Goal: Task Accomplishment & Management: Use online tool/utility

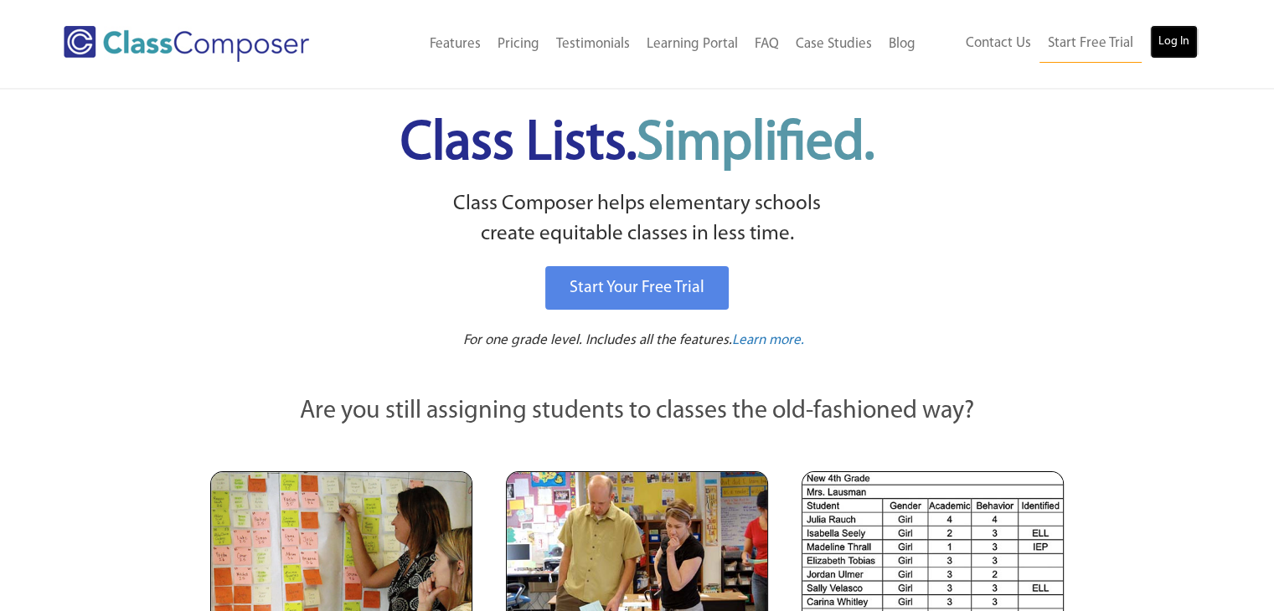
click at [1181, 39] on link "Log In" at bounding box center [1174, 41] width 48 height 33
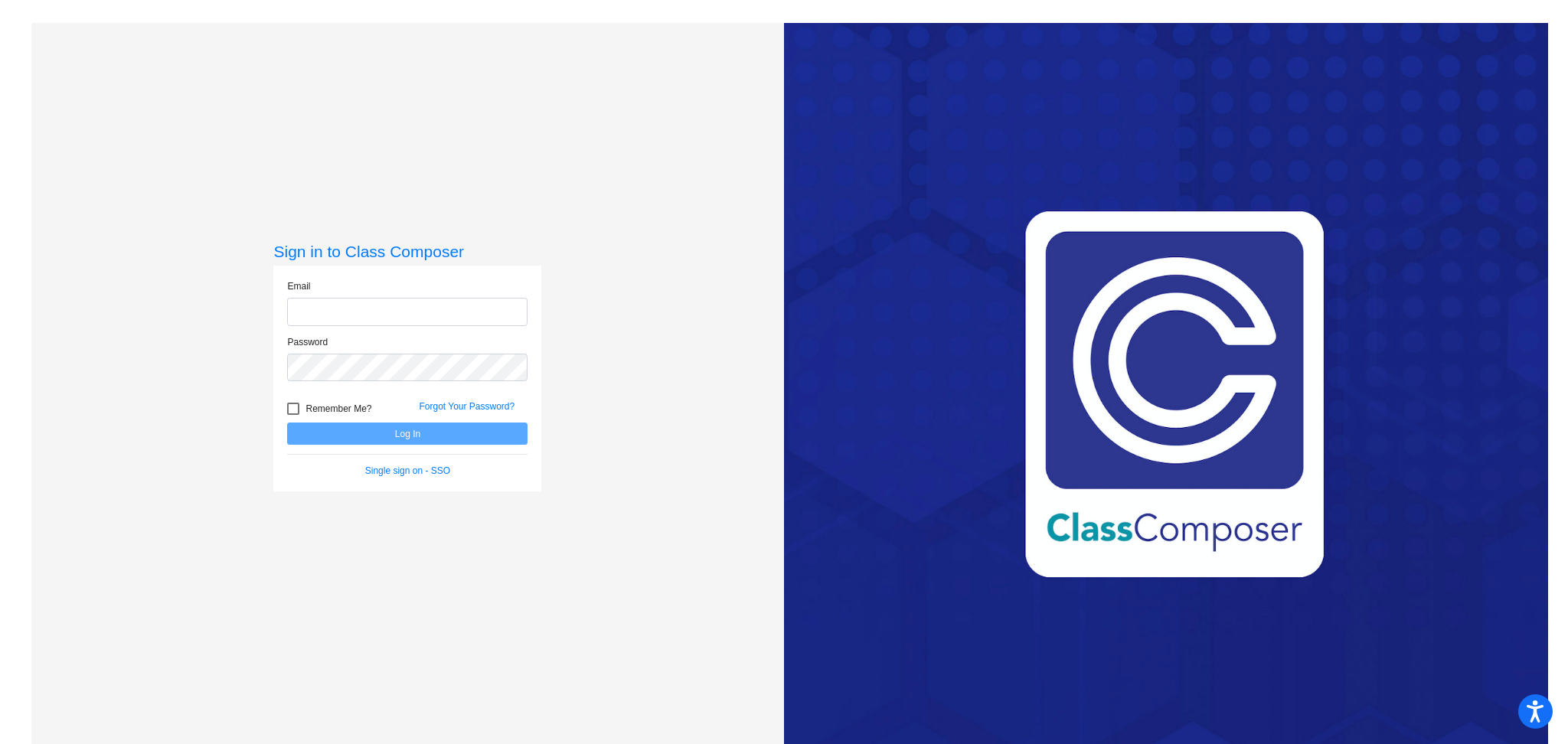
type input "lgershman@marlboro.k12.nj.us"
click at [393, 432] on button "Log In" at bounding box center [407, 433] width 240 height 22
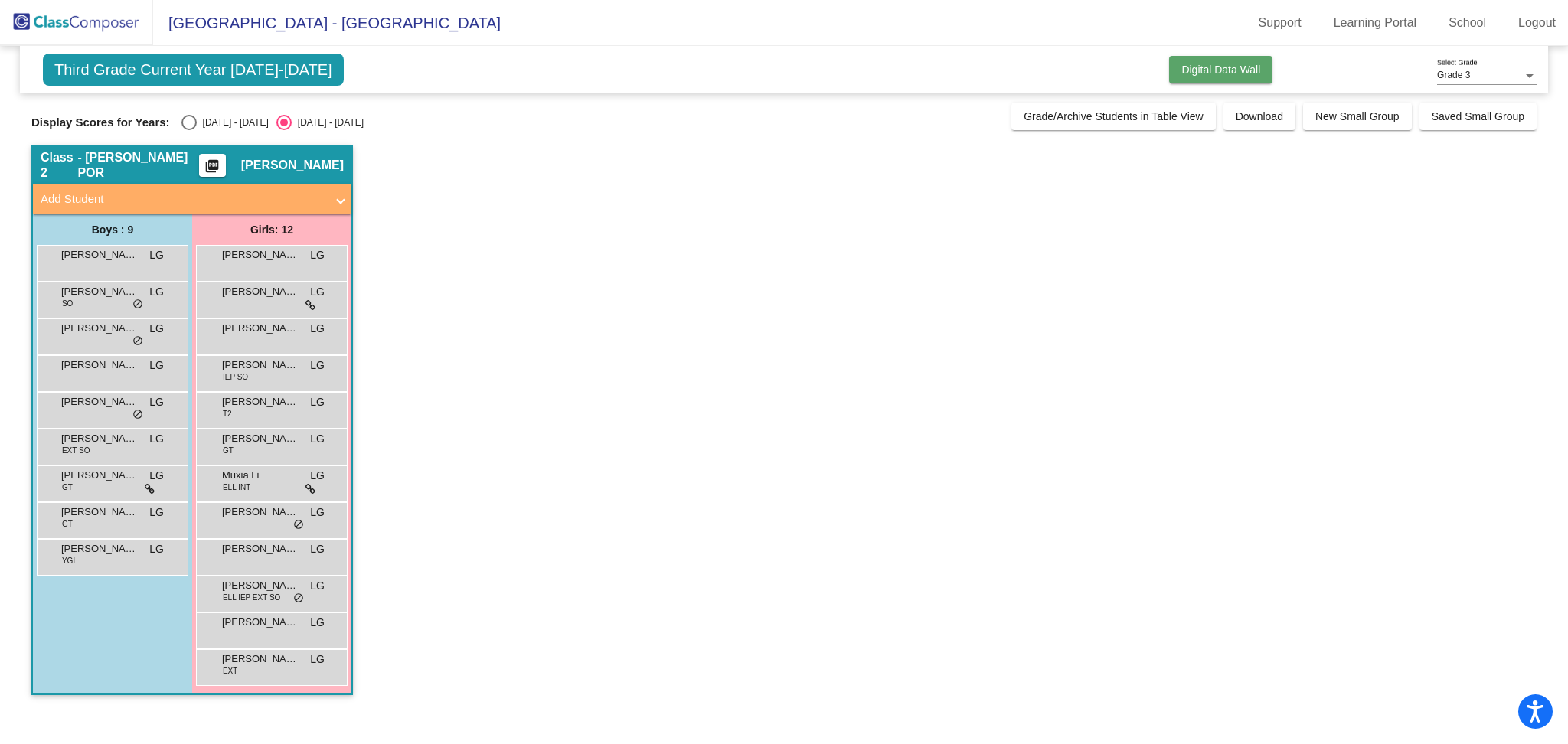
click at [1238, 73] on span "Digital Data Wall" at bounding box center [1221, 69] width 79 height 12
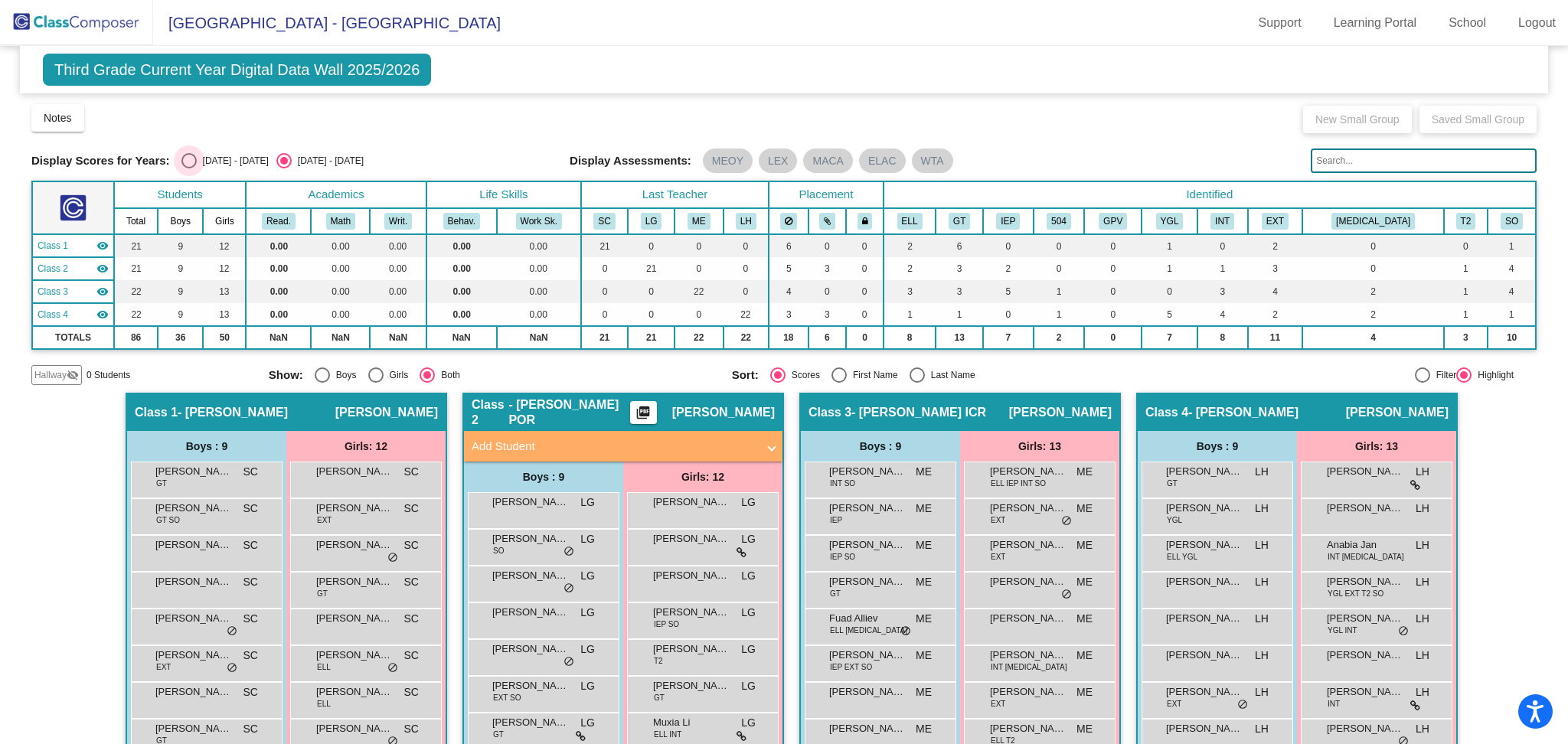
click at [186, 165] on div "Select an option" at bounding box center [188, 160] width 16 height 16
click at [188, 168] on input "2024 - 2025" at bounding box center [188, 168] width 1 height 1
radio input "true"
